Goal: Task Accomplishment & Management: Use online tool/utility

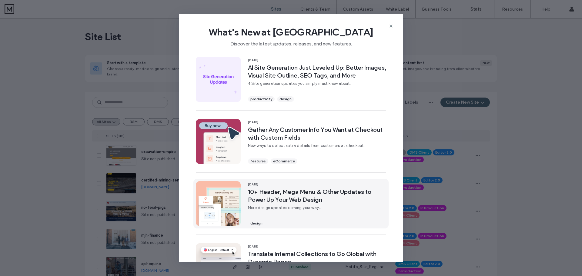
click at [314, 193] on span "10+ Header, Mega Menu & Other Updates to Power Up Your Web Design" at bounding box center [317, 196] width 138 height 16
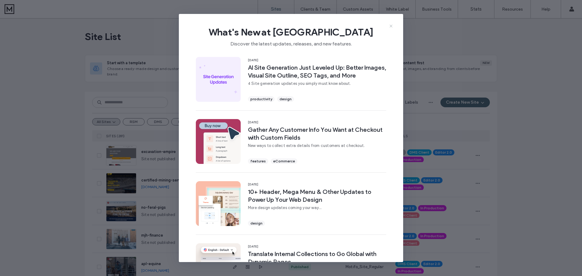
click at [391, 26] on use at bounding box center [391, 26] width 3 height 3
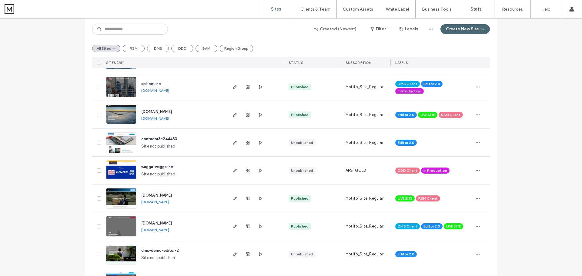
scroll to position [182, 0]
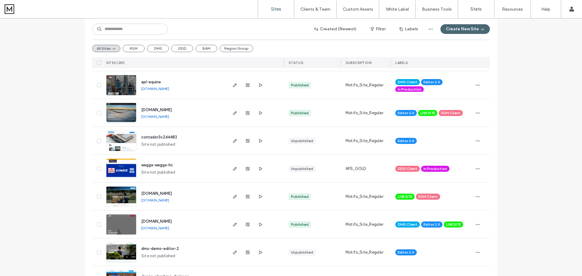
click at [167, 138] on span "contador3c244483" at bounding box center [159, 137] width 36 height 5
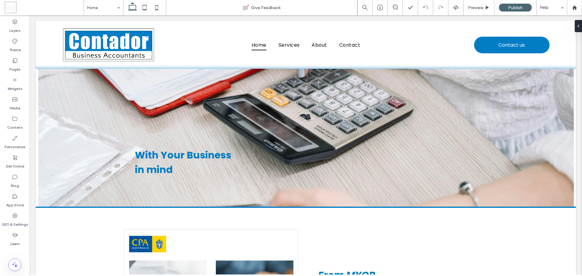
click at [292, 75] on div "Basic Header" at bounding box center [306, 73] width 60 height 9
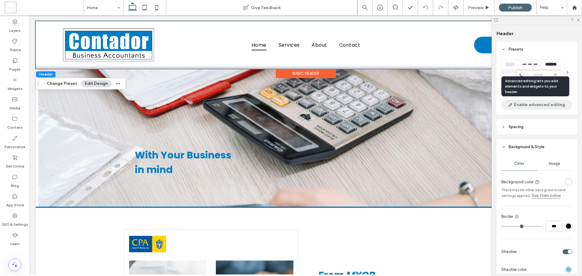
click at [531, 105] on button "Enable advanced editing" at bounding box center [537, 105] width 71 height 10
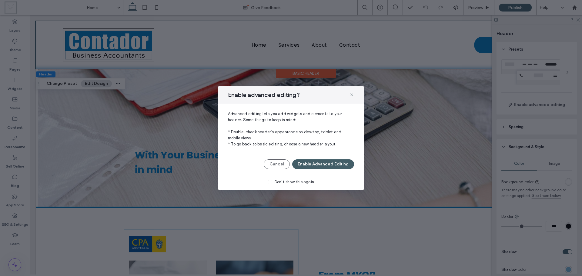
click at [325, 165] on button "Enable Advanced Editing" at bounding box center [323, 165] width 62 height 10
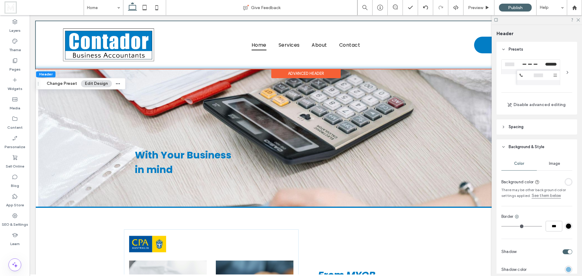
click at [564, 72] on div at bounding box center [568, 73] width 10 height 10
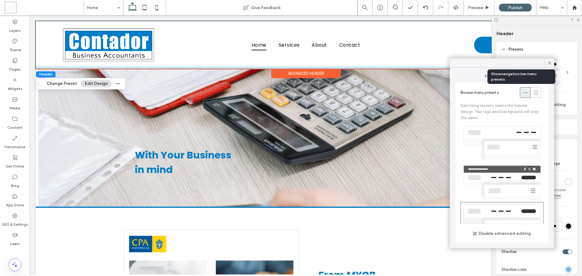
click at [522, 91] on icon at bounding box center [525, 93] width 6 height 6
click at [550, 63] on icon at bounding box center [549, 62] width 5 height 5
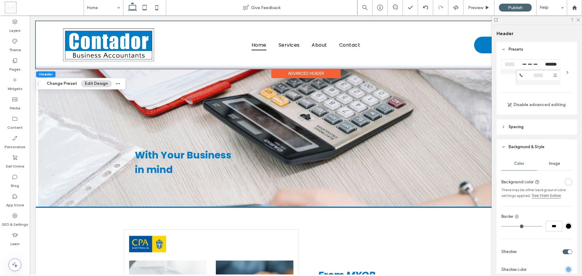
click at [291, 73] on div "Advanced Header" at bounding box center [305, 73] width 69 height 9
click at [89, 83] on button "Edit Design" at bounding box center [96, 83] width 31 height 7
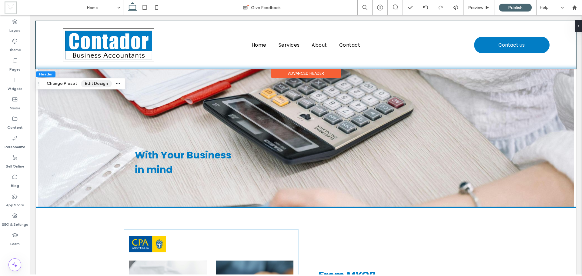
click at [89, 83] on button "Edit Design" at bounding box center [96, 83] width 31 height 7
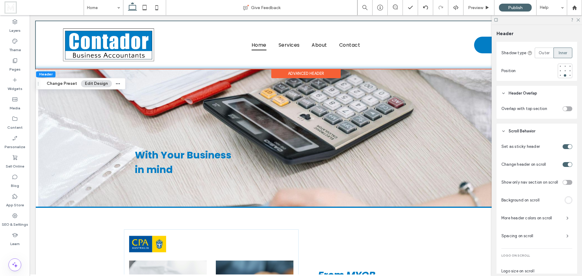
scroll to position [243, 0]
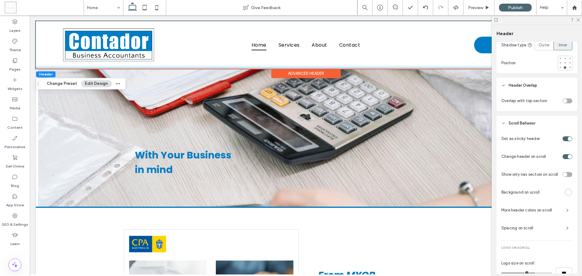
click at [567, 195] on div "rgba(255, 255, 255, 1)" at bounding box center [568, 192] width 5 height 5
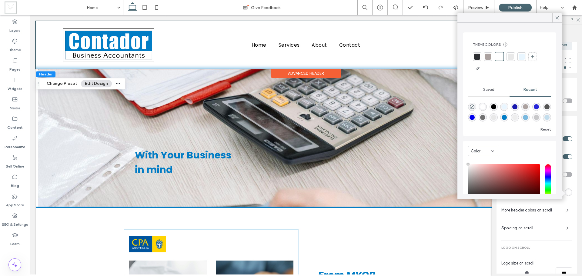
click at [567, 195] on div "rgba(255, 255, 255, 1)" at bounding box center [568, 192] width 5 height 5
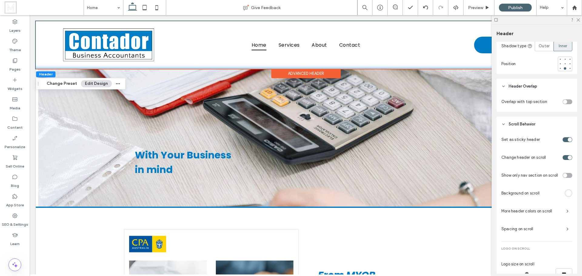
scroll to position [300, 0]
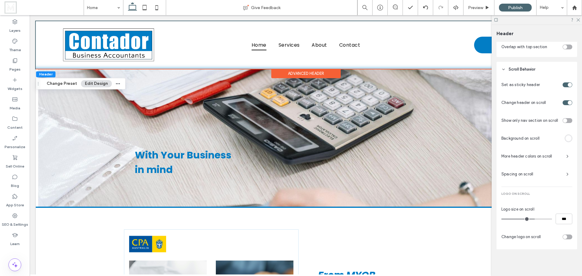
click at [563, 238] on div "toggle" at bounding box center [565, 237] width 4 height 4
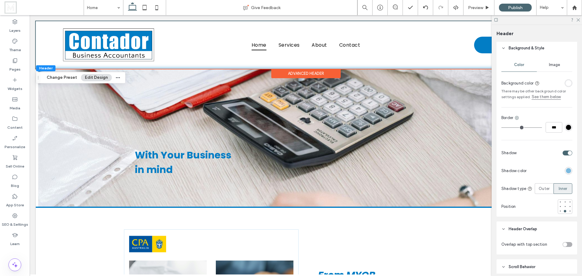
scroll to position [0, 0]
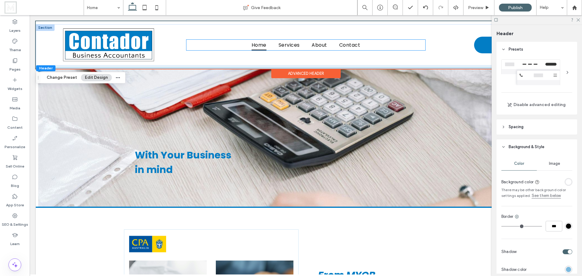
click at [255, 46] on span "Home" at bounding box center [259, 45] width 15 height 11
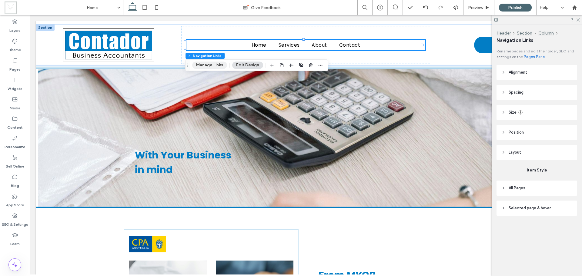
click at [211, 65] on button "Manage Links" at bounding box center [209, 65] width 35 height 7
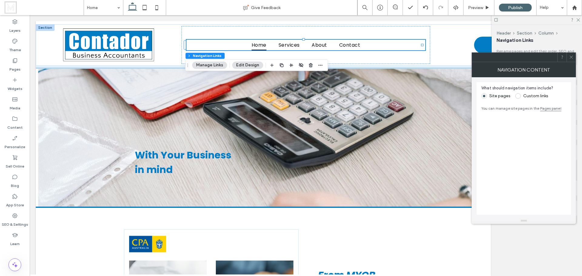
click at [251, 64] on button "Edit Design" at bounding box center [247, 65] width 31 height 7
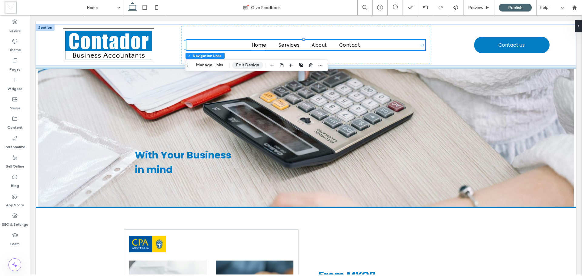
click at [251, 64] on button "Edit Design" at bounding box center [247, 65] width 31 height 7
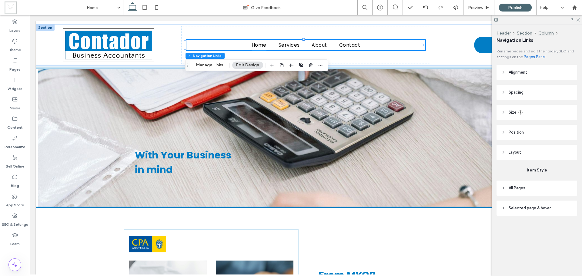
click at [509, 153] on span "Layout" at bounding box center [515, 153] width 12 height 6
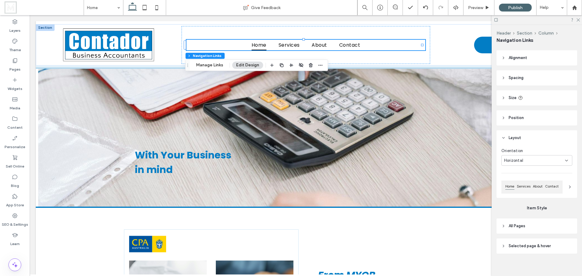
scroll to position [19, 0]
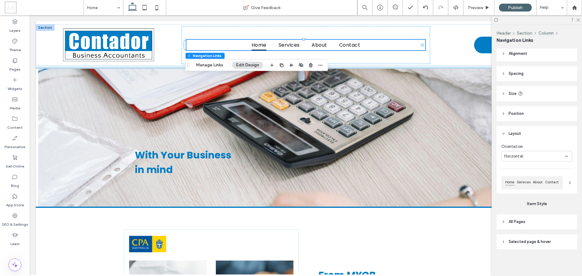
click at [568, 183] on icon at bounding box center [570, 182] width 5 height 5
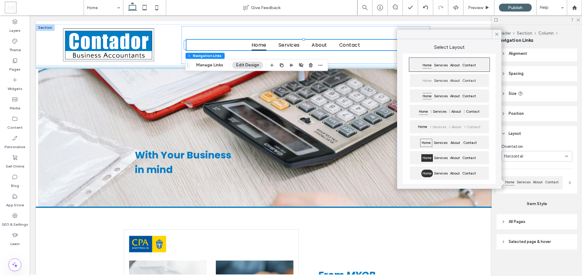
click at [461, 173] on div "About" at bounding box center [455, 175] width 12 height 10
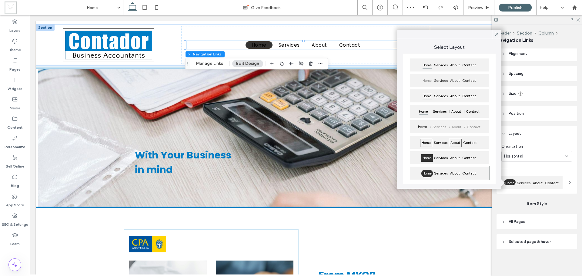
click at [462, 145] on span "About" at bounding box center [455, 143] width 13 height 8
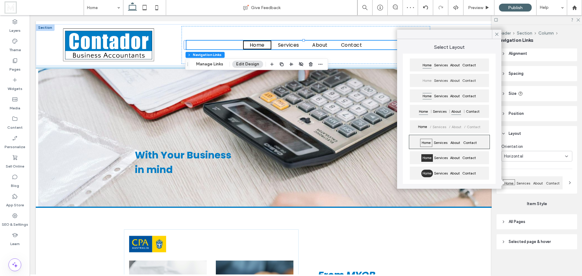
click at [459, 112] on span "About" at bounding box center [456, 112] width 12 height 8
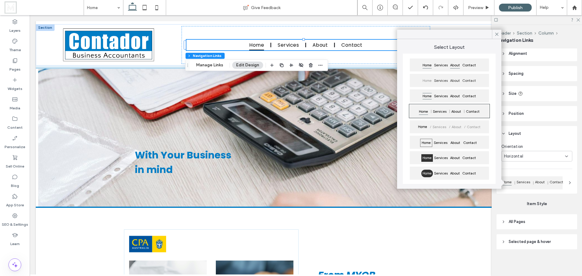
click at [455, 67] on span "About" at bounding box center [455, 66] width 12 height 8
click at [496, 34] on icon at bounding box center [496, 34] width 5 height 5
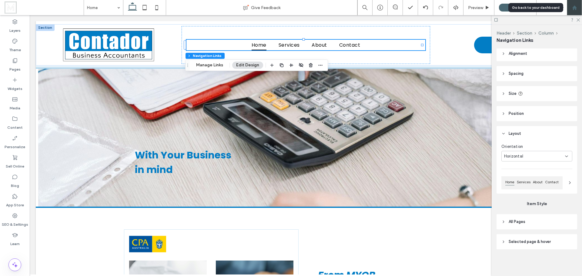
click at [576, 10] on icon at bounding box center [574, 7] width 5 height 5
